Goal: Task Accomplishment & Management: Use online tool/utility

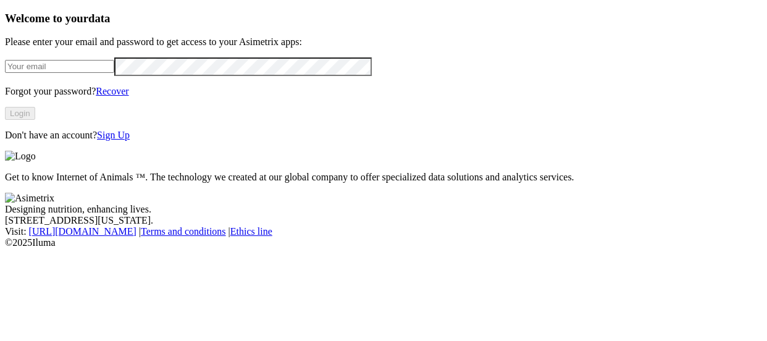
click at [114, 73] on input "email" at bounding box center [59, 66] width 109 height 13
type input "[PERSON_NAME][EMAIL_ADDRESS][PERSON_NAME][DOMAIN_NAME]"
click at [35, 120] on button "Login" at bounding box center [20, 113] width 30 height 13
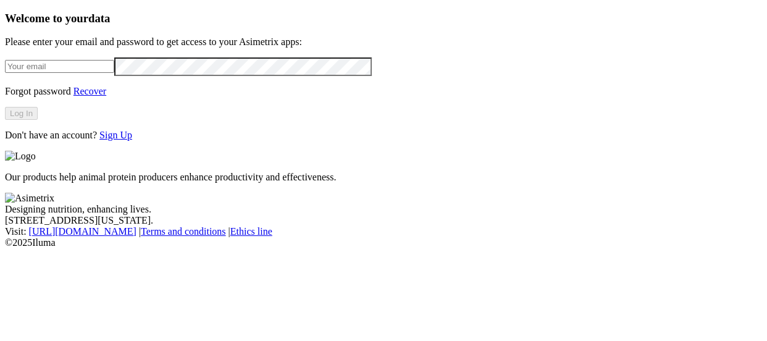
click at [114, 69] on input "email" at bounding box center [59, 66] width 109 height 13
type input "[PERSON_NAME][EMAIL_ADDRESS][PERSON_NAME][DOMAIN_NAME]"
click input "submit" at bounding box center [0, 0] width 0 height 0
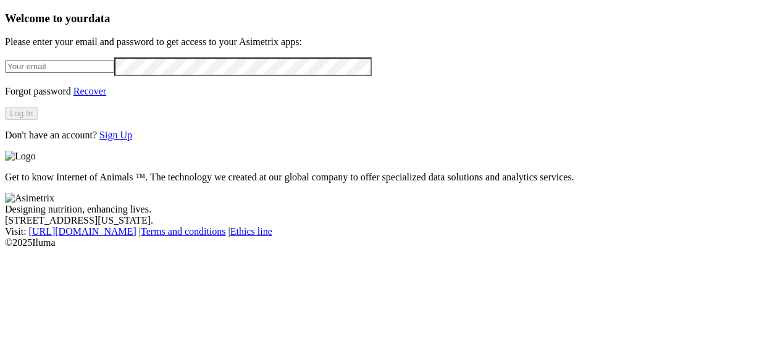
click at [114, 70] on input "email" at bounding box center [59, 66] width 109 height 13
type input "[PERSON_NAME][EMAIL_ADDRESS][PERSON_NAME][DOMAIN_NAME]"
click input "submit" at bounding box center [0, 0] width 0 height 0
